Goal: Use online tool/utility: Utilize a website feature to perform a specific function

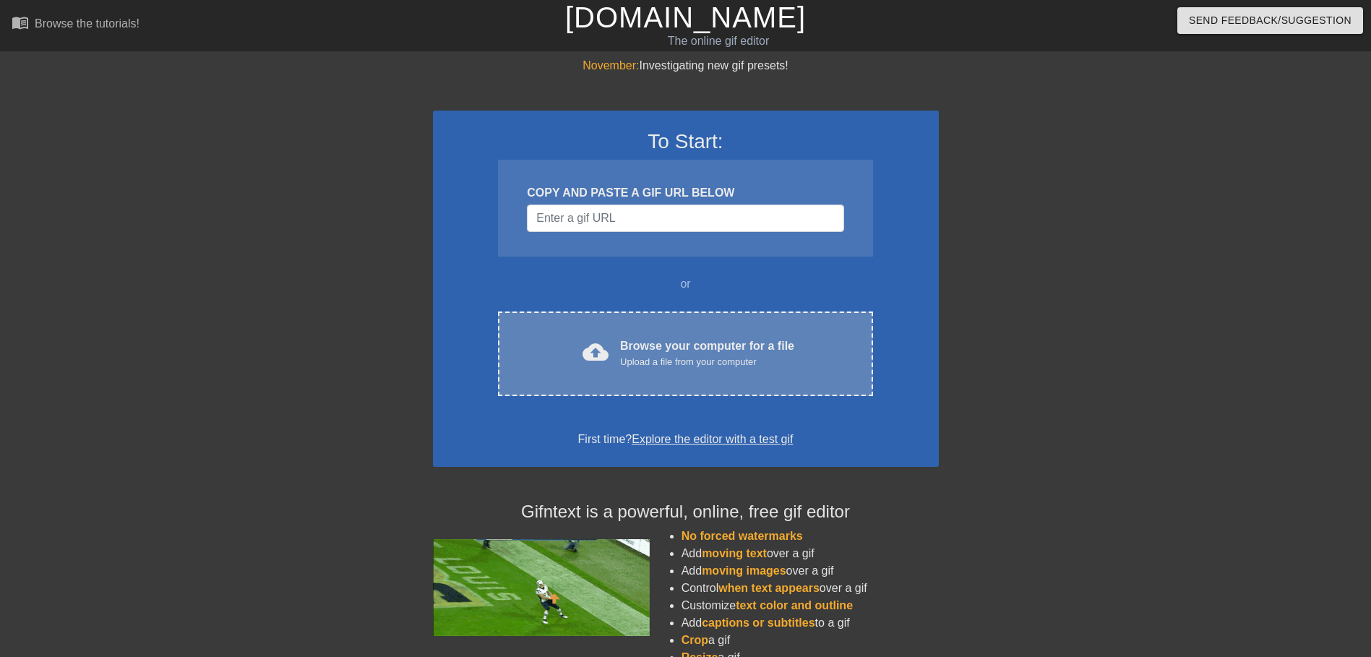
click at [683, 363] on div "Upload a file from your computer" at bounding box center [707, 362] width 174 height 14
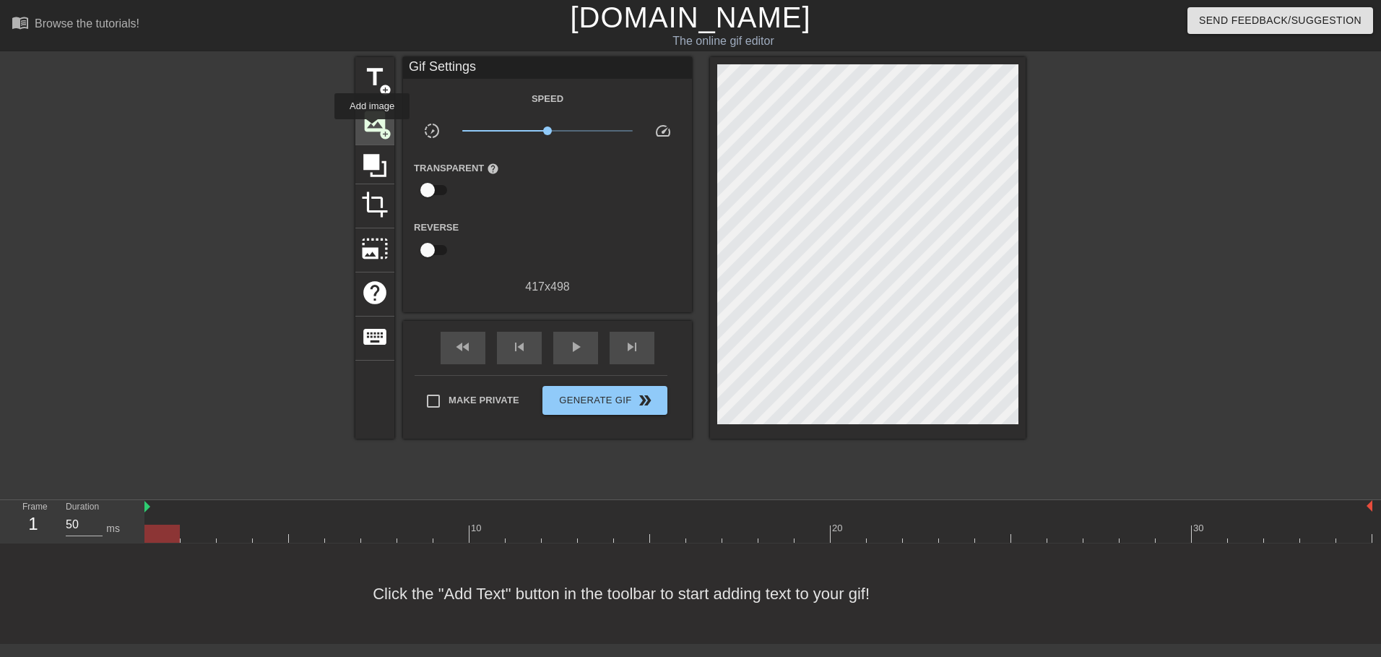
click at [372, 129] on span "image" at bounding box center [374, 121] width 27 height 27
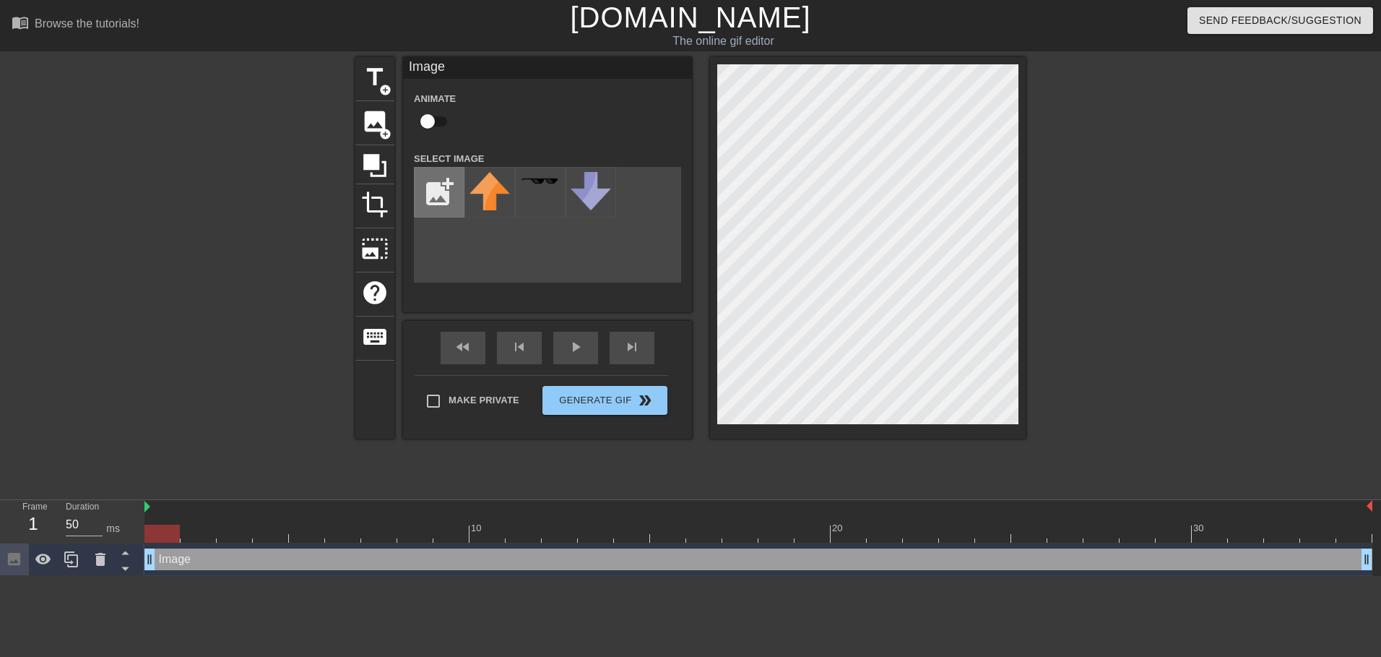
click at [438, 198] on input "file" at bounding box center [439, 192] width 49 height 49
type input "C:\fakepath\rumi_kpop_demon_hunters_drawn_by_sonyamoonart__e478678a62ab14f8fe6f…"
click at [537, 201] on img at bounding box center [540, 191] width 40 height 38
click at [487, 210] on img at bounding box center [490, 199] width 40 height 54
drag, startPoint x: 704, startPoint y: 249, endPoint x: 729, endPoint y: 461, distance: 213.2
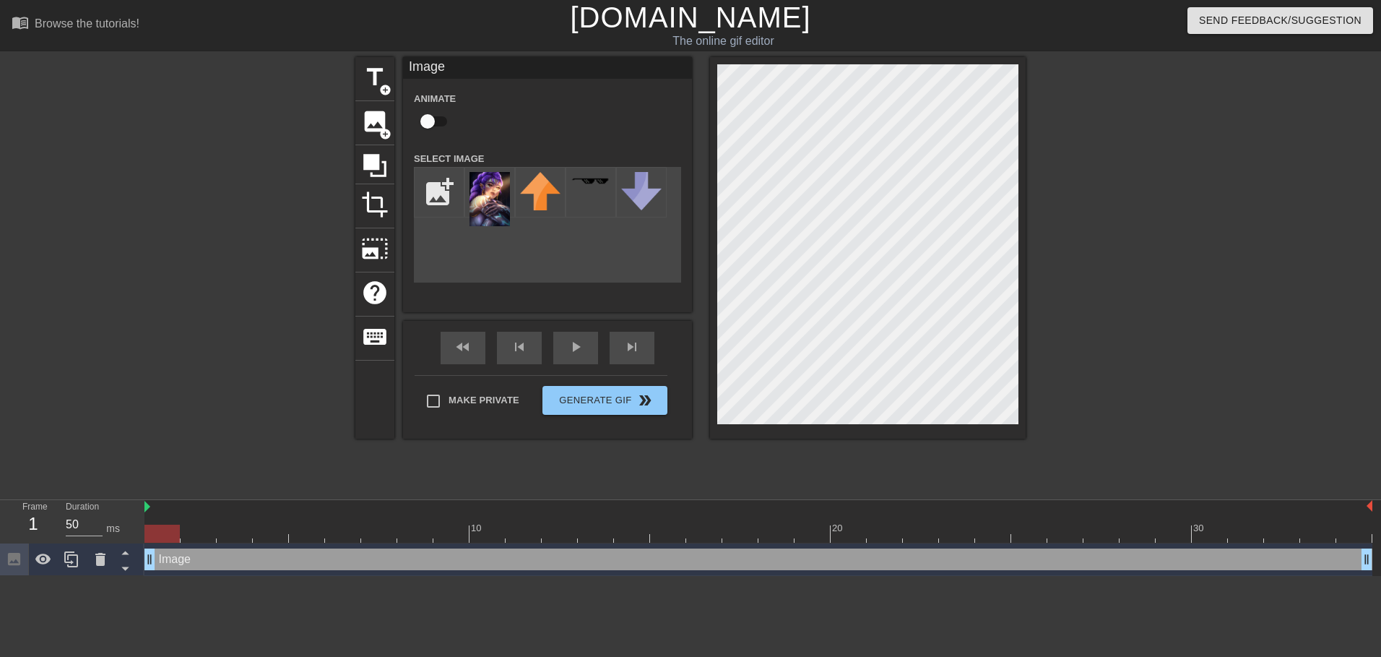
click at [729, 461] on div "title add_circle image add_circle crop photo_size_select_large help keyboard Im…" at bounding box center [690, 273] width 670 height 433
click at [1157, 345] on div at bounding box center [1151, 273] width 217 height 433
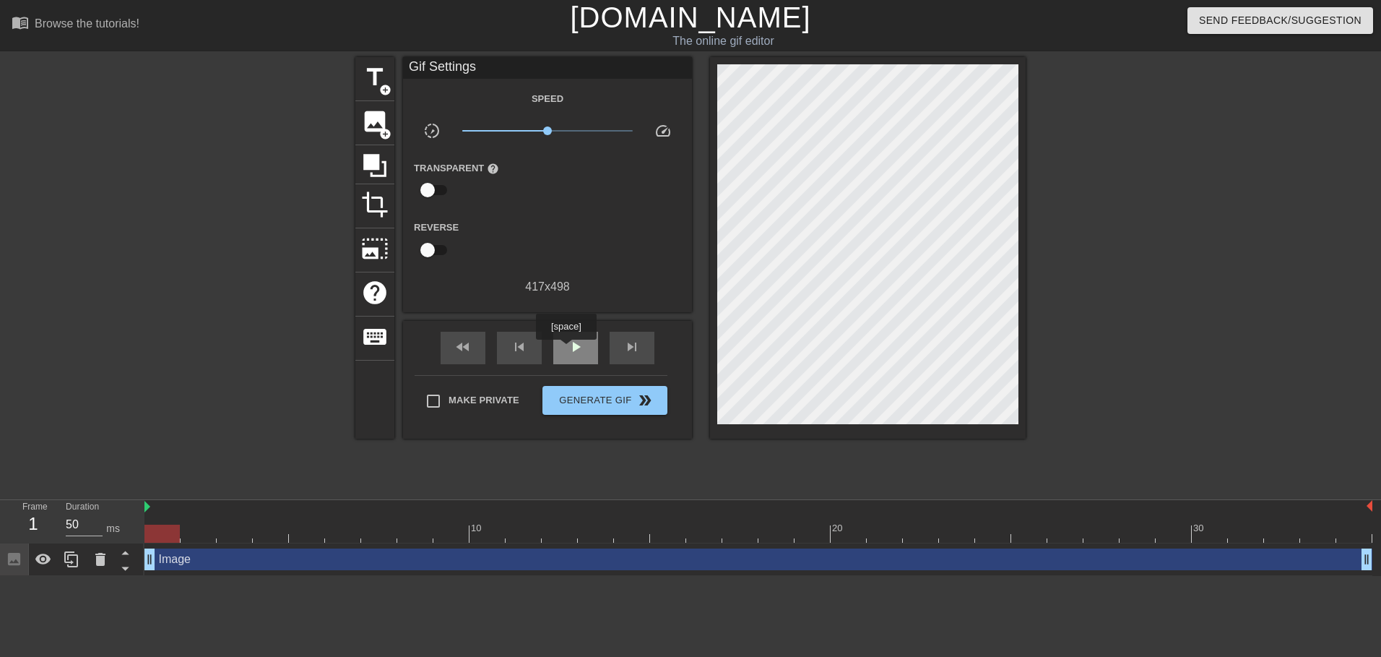
click at [566, 348] on div "play_arrow" at bounding box center [575, 348] width 45 height 33
drag, startPoint x: 702, startPoint y: 356, endPoint x: 1166, endPoint y: 280, distance: 470.1
click at [1166, 280] on div at bounding box center [1151, 273] width 217 height 433
click at [375, 205] on span "crop" at bounding box center [374, 204] width 27 height 27
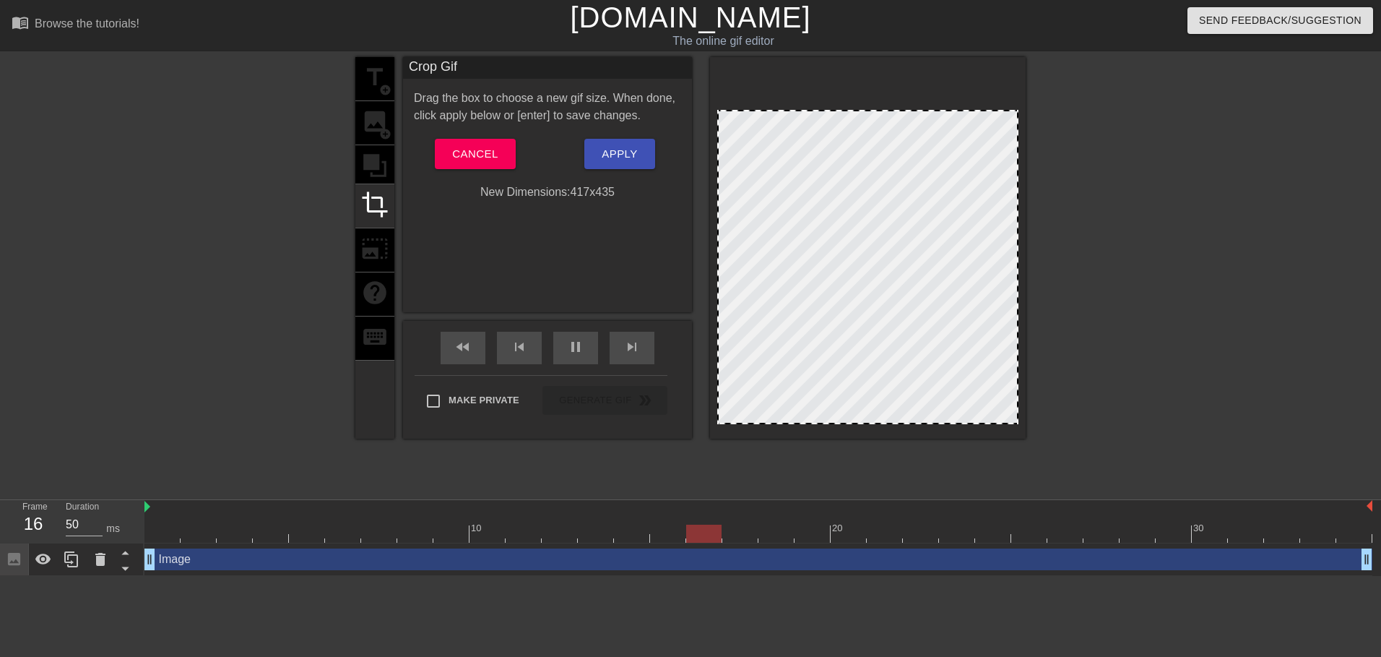
drag, startPoint x: 803, startPoint y: 64, endPoint x: 810, endPoint y: 110, distance: 46.1
click at [810, 110] on div at bounding box center [868, 111] width 298 height 7
click at [626, 160] on span "Apply" at bounding box center [619, 153] width 35 height 19
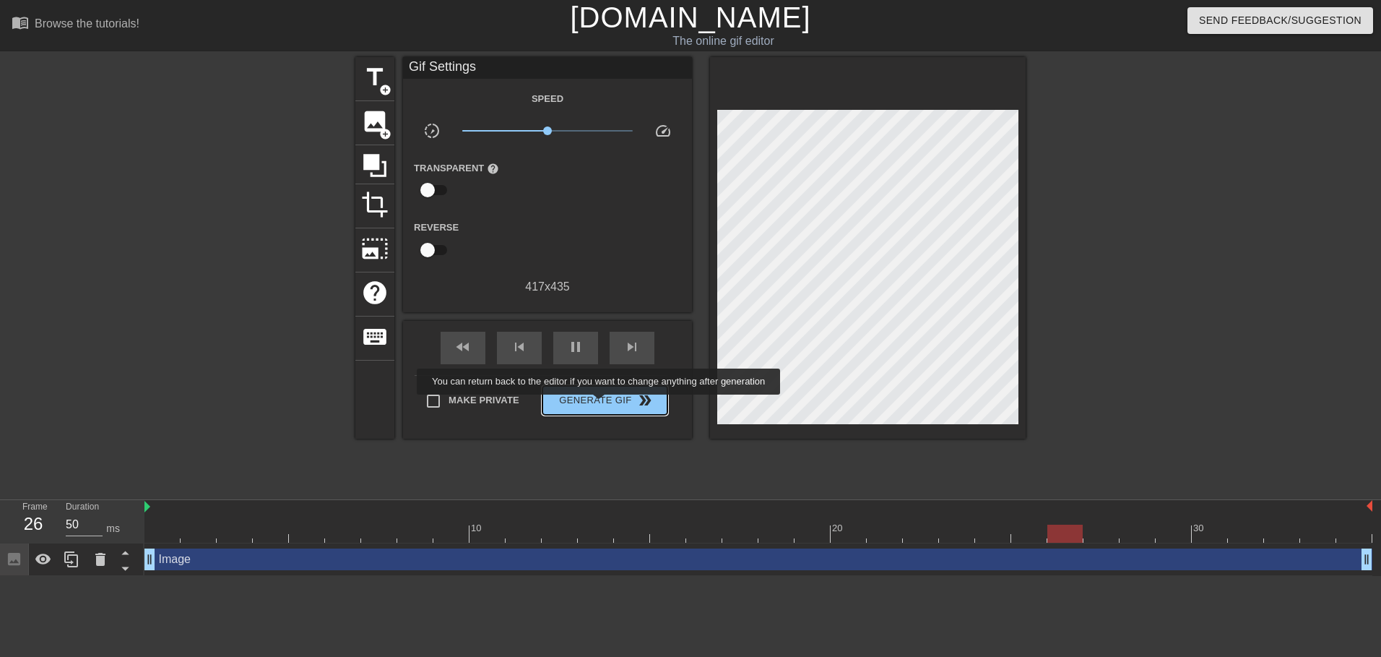
click at [601, 403] on span "Generate Gif double_arrow" at bounding box center [604, 400] width 113 height 17
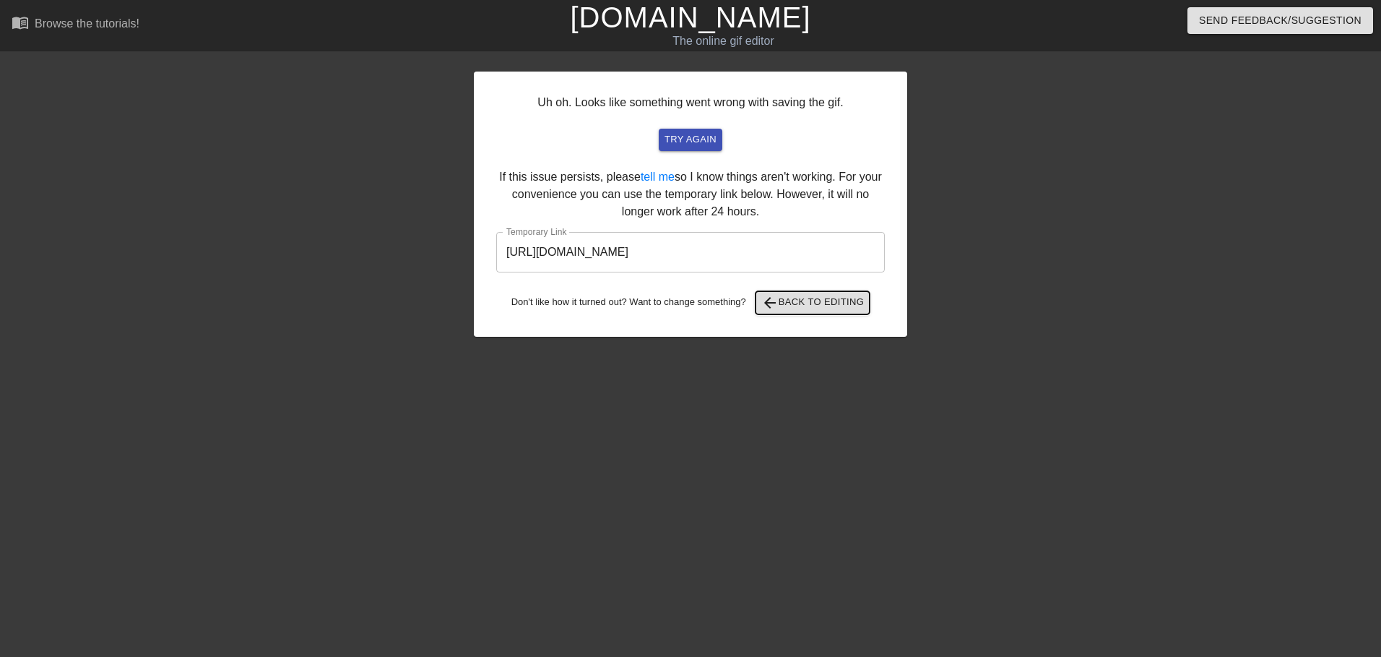
drag, startPoint x: 828, startPoint y: 299, endPoint x: 866, endPoint y: 450, distance: 155.6
click at [828, 301] on span "arrow_back Back to Editing" at bounding box center [813, 302] width 103 height 17
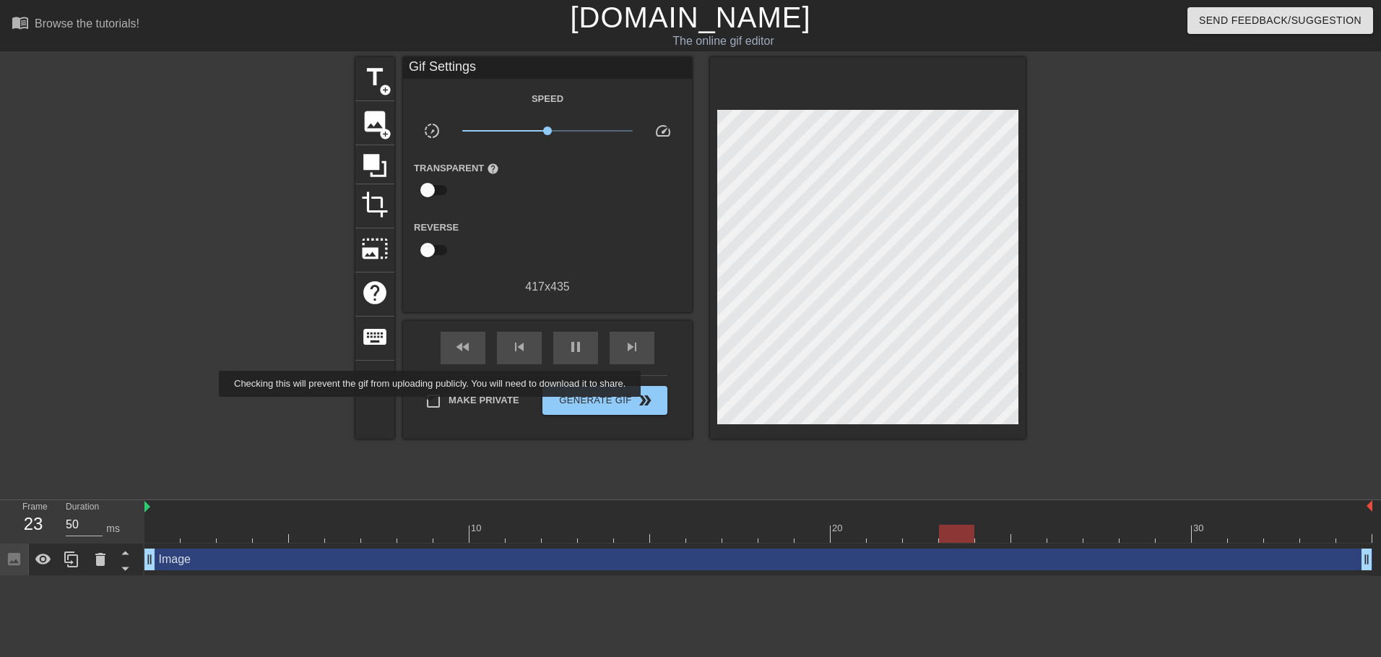
click at [433, 407] on input "Make Private" at bounding box center [433, 401] width 30 height 30
checkbox input "true"
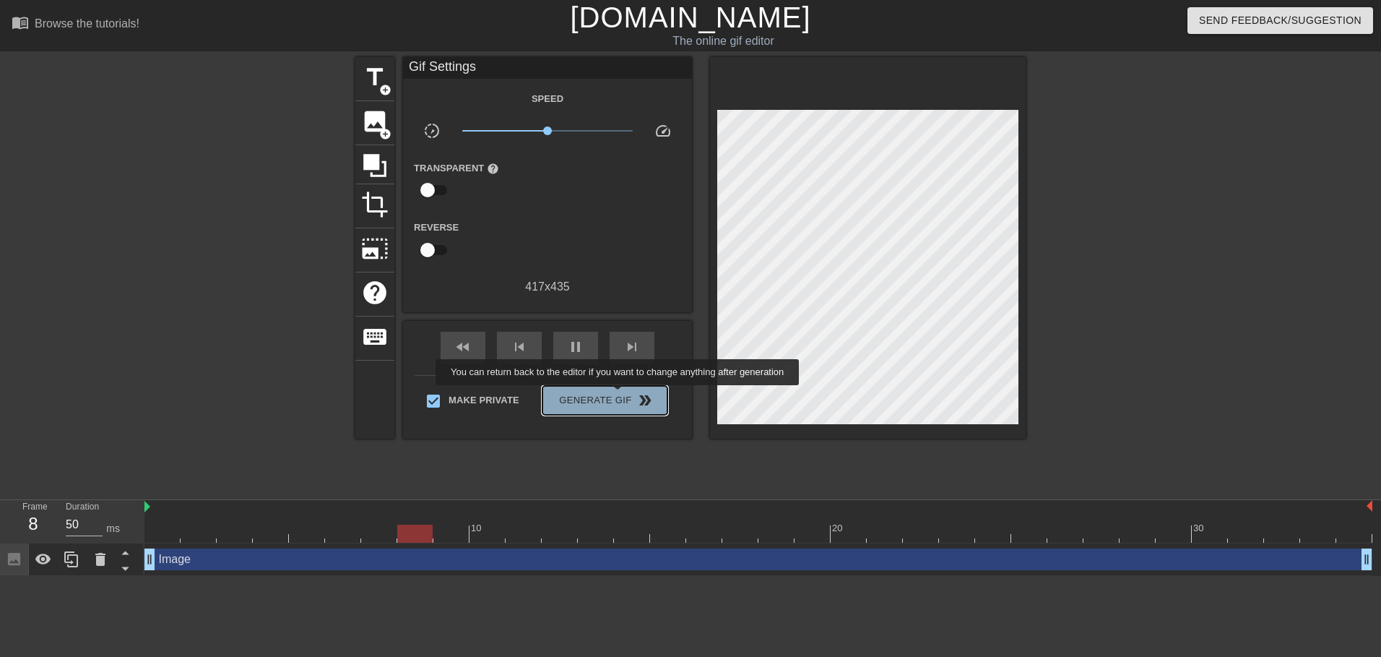
click at [619, 395] on span "Generate Gif double_arrow" at bounding box center [604, 400] width 113 height 17
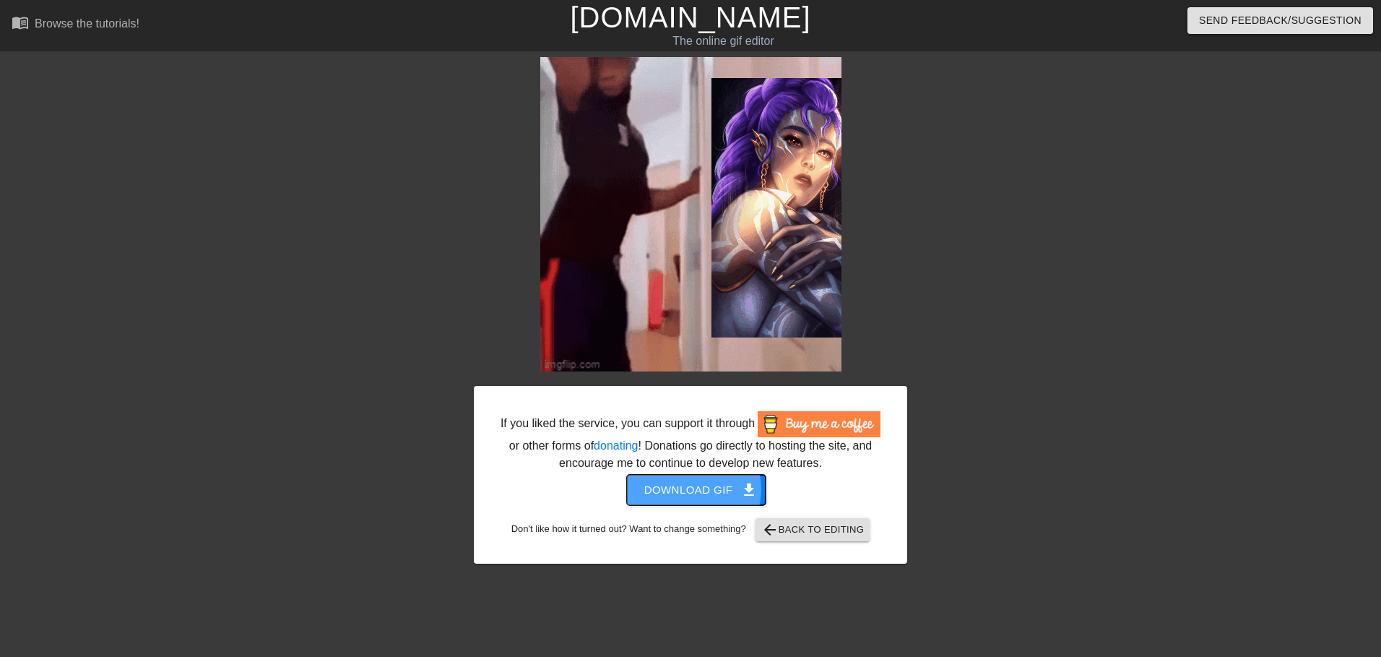
click at [695, 489] on span "Download gif get_app" at bounding box center [696, 489] width 105 height 19
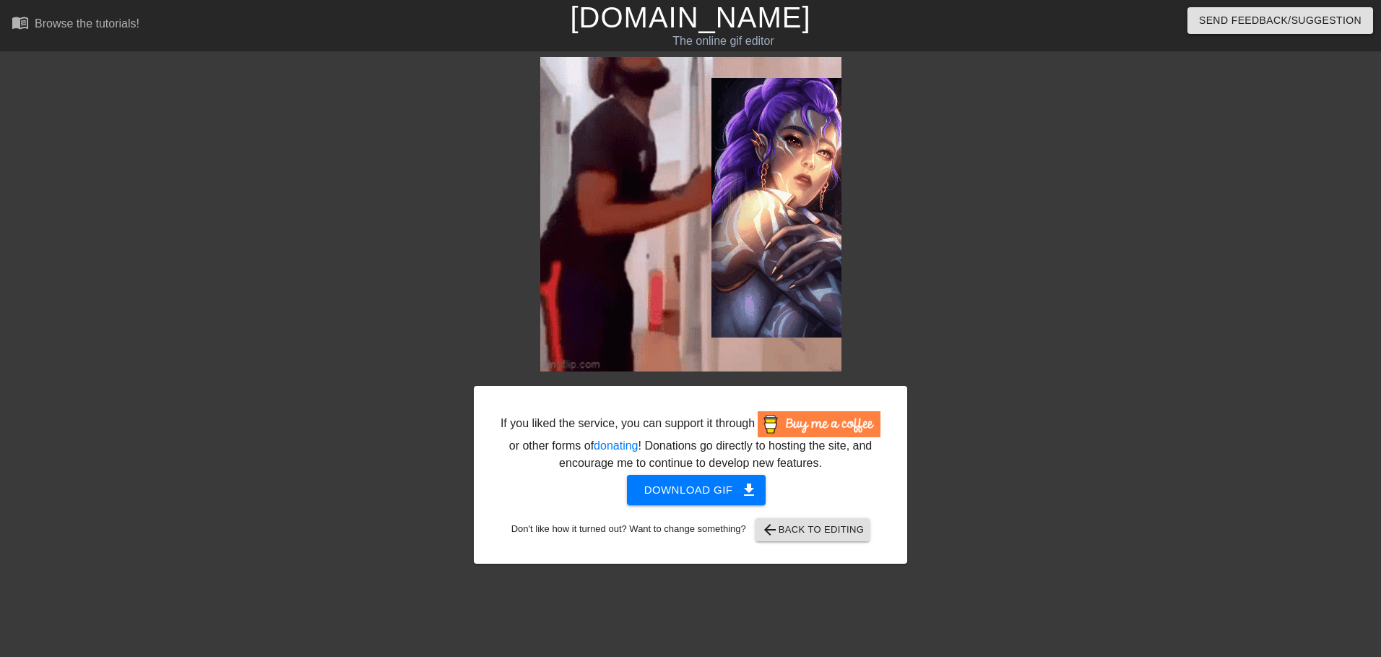
click at [1001, 281] on div at bounding box center [1033, 273] width 217 height 433
